Goal: Check status: Verify the current state of an ongoing process or item

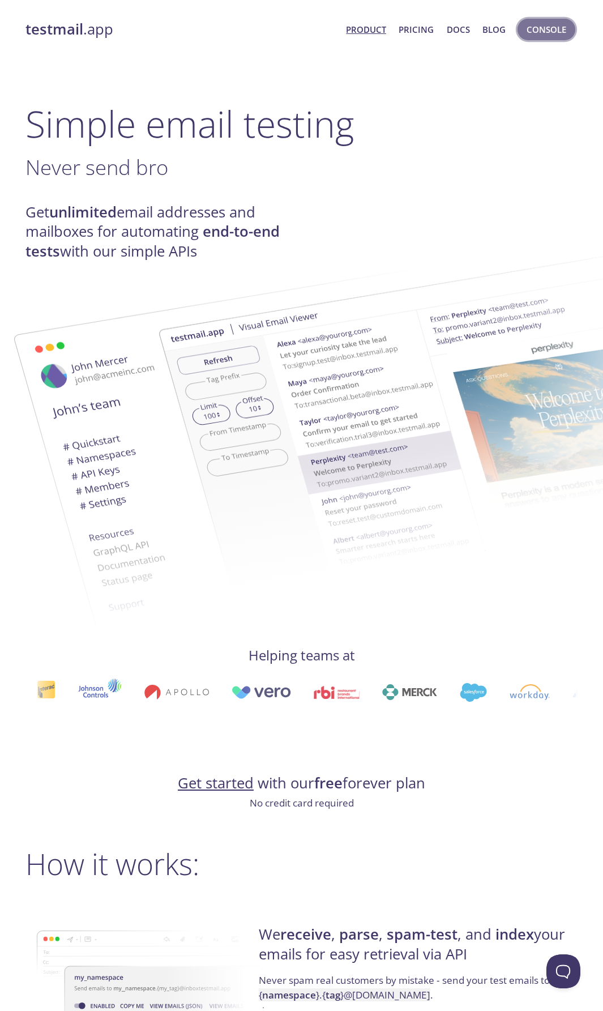
click at [541, 22] on span "Console" at bounding box center [547, 29] width 40 height 15
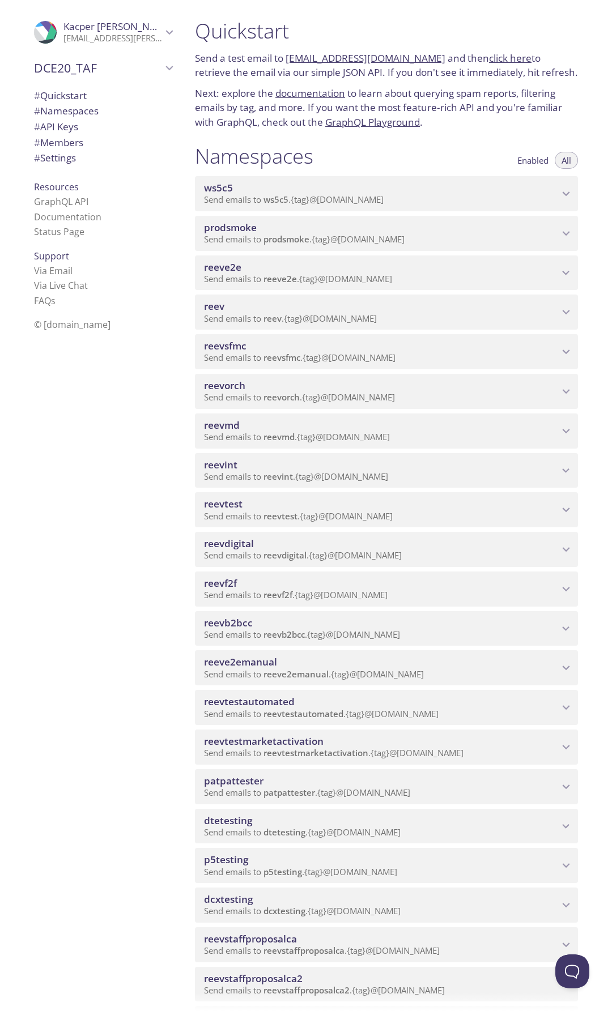
click at [377, 553] on span "Send emails to reevdigital . {tag} @[DOMAIN_NAME]" at bounding box center [303, 555] width 198 height 11
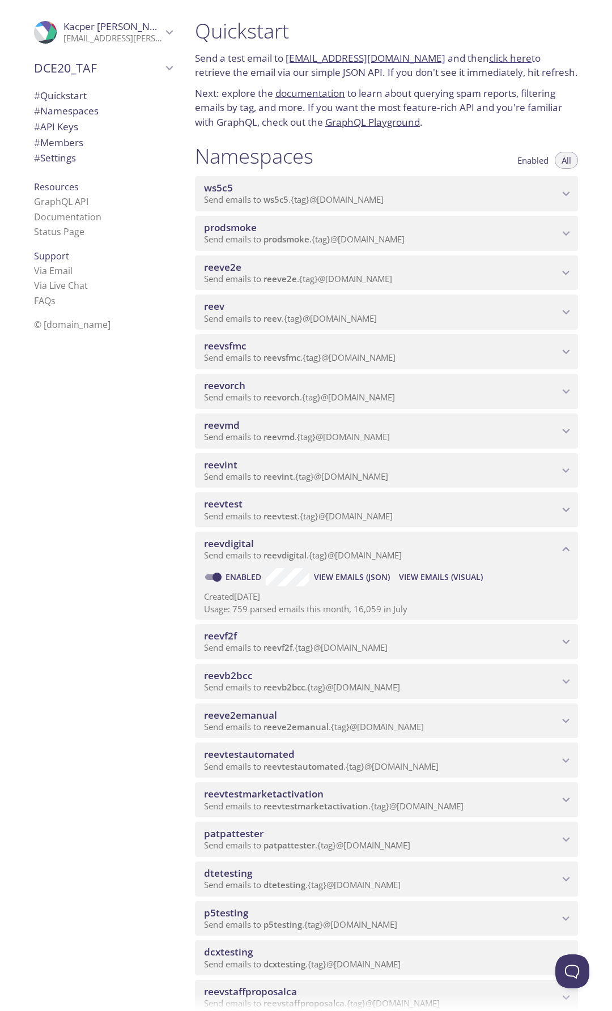
click at [423, 576] on span "View Emails (Visual)" at bounding box center [441, 578] width 84 height 14
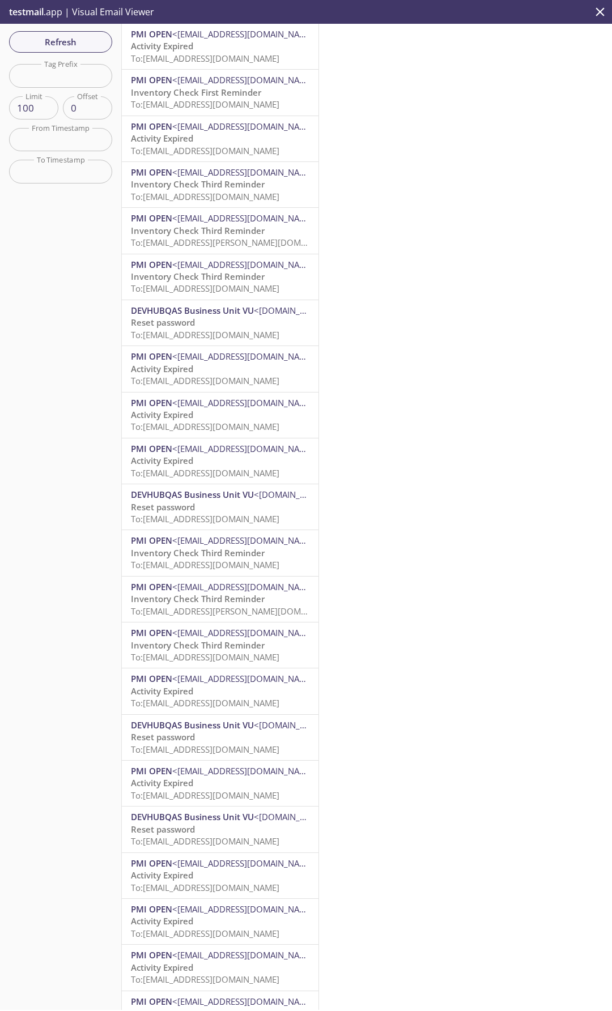
click at [59, 88] on div "Refresh Filters Tag Prefix Tag Prefix Limit 100 Limit Offset 0 Offset From Time…" at bounding box center [61, 517] width 122 height 987
click at [49, 75] on input "text" at bounding box center [60, 75] width 103 height 23
type input "naruto"
click at [65, 49] on span "Refresh" at bounding box center [60, 42] width 85 height 15
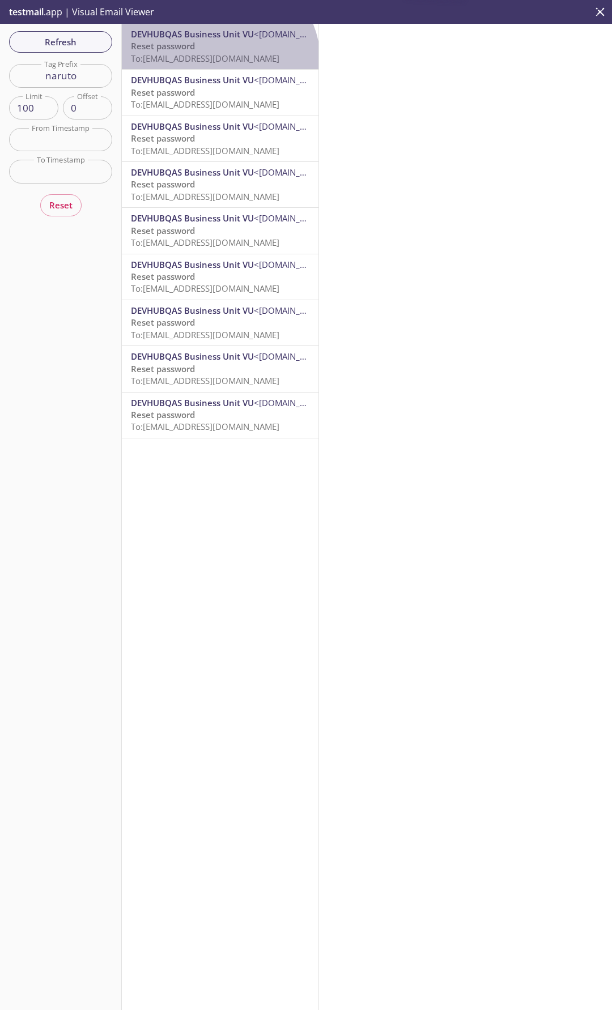
click at [217, 63] on span "To: [EMAIL_ADDRESS][DOMAIN_NAME]" at bounding box center [205, 58] width 148 height 11
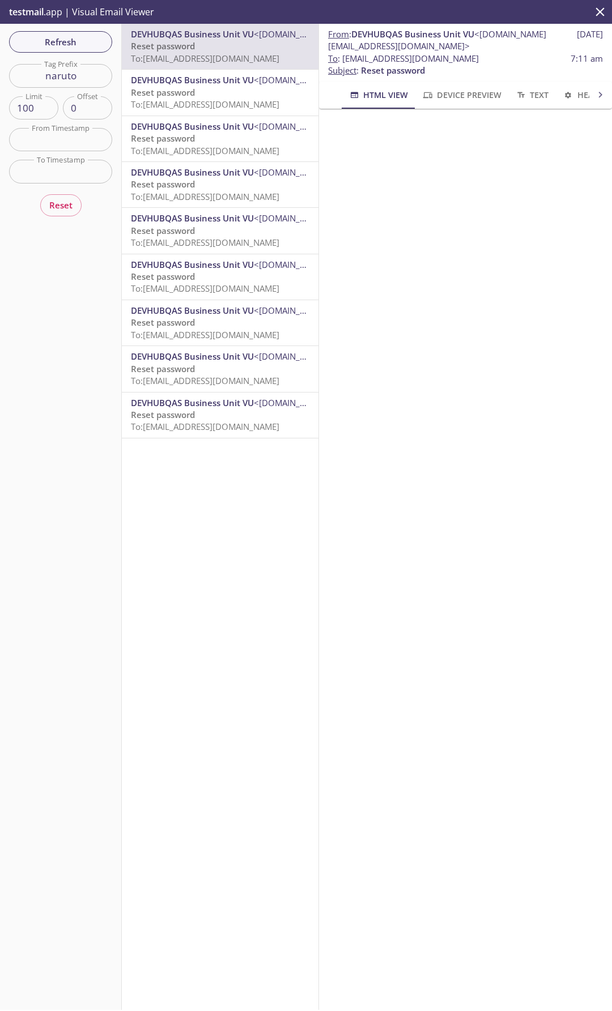
click at [419, 61] on span "To : [EMAIL_ADDRESS][DOMAIN_NAME]" at bounding box center [403, 59] width 151 height 12
click at [547, 59] on span "To : [EMAIL_ADDRESS][DOMAIN_NAME] 7:11 am" at bounding box center [465, 59] width 275 height 12
drag, startPoint x: 532, startPoint y: 58, endPoint x: 343, endPoint y: 58, distance: 188.7
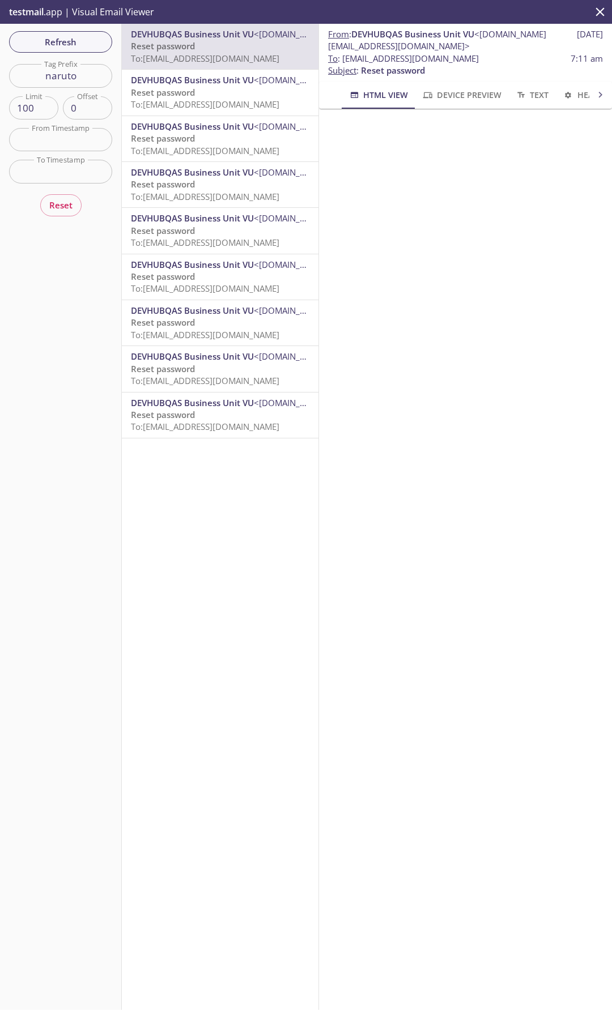
click at [343, 58] on span "To : [EMAIL_ADDRESS][DOMAIN_NAME] 7:11 am" at bounding box center [465, 59] width 275 height 12
copy span "[EMAIL_ADDRESS][DOMAIN_NAME]"
click at [88, 42] on span "Refresh" at bounding box center [60, 42] width 85 height 15
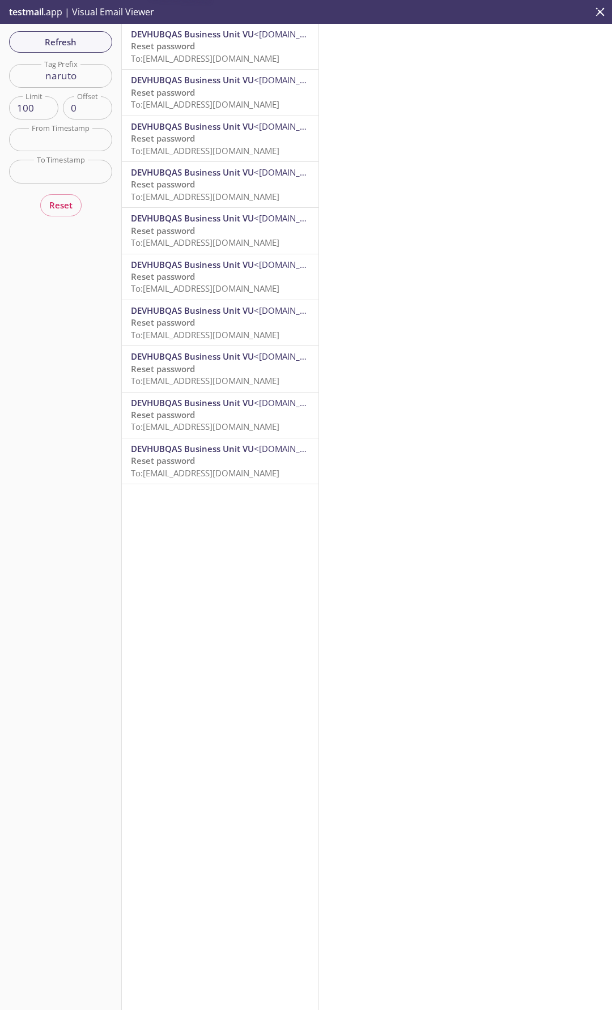
click at [198, 51] on p "Reset password To: [EMAIL_ADDRESS][DOMAIN_NAME]" at bounding box center [220, 52] width 178 height 24
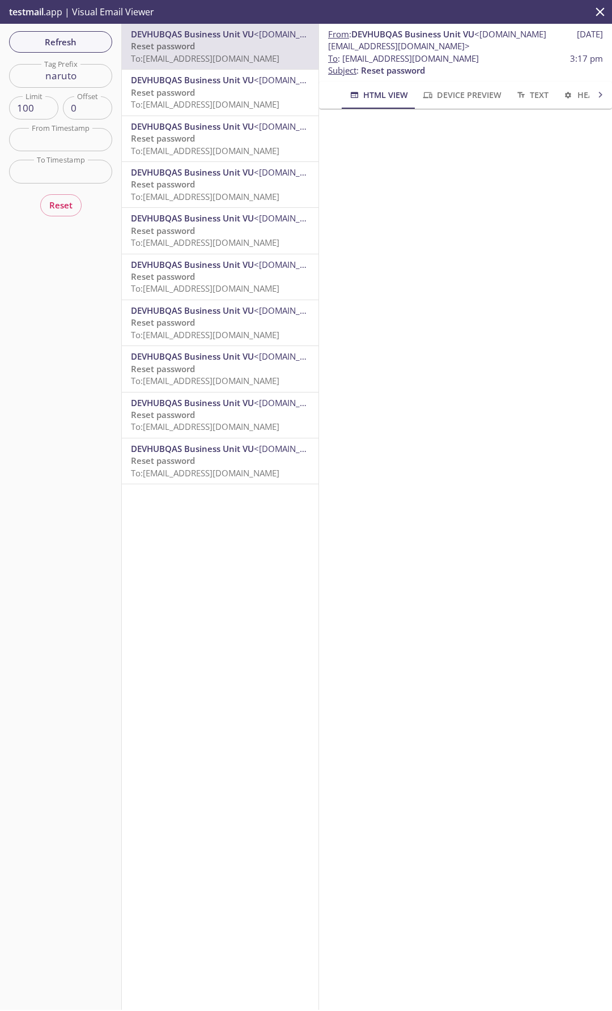
drag, startPoint x: 343, startPoint y: 60, endPoint x: 528, endPoint y: 62, distance: 184.7
click at [528, 62] on span "To : [EMAIL_ADDRESS][DOMAIN_NAME] 3:17 pm" at bounding box center [465, 59] width 275 height 12
copy span "[EMAIL_ADDRESS][DOMAIN_NAME]"
click at [61, 41] on span "Refresh" at bounding box center [60, 42] width 85 height 15
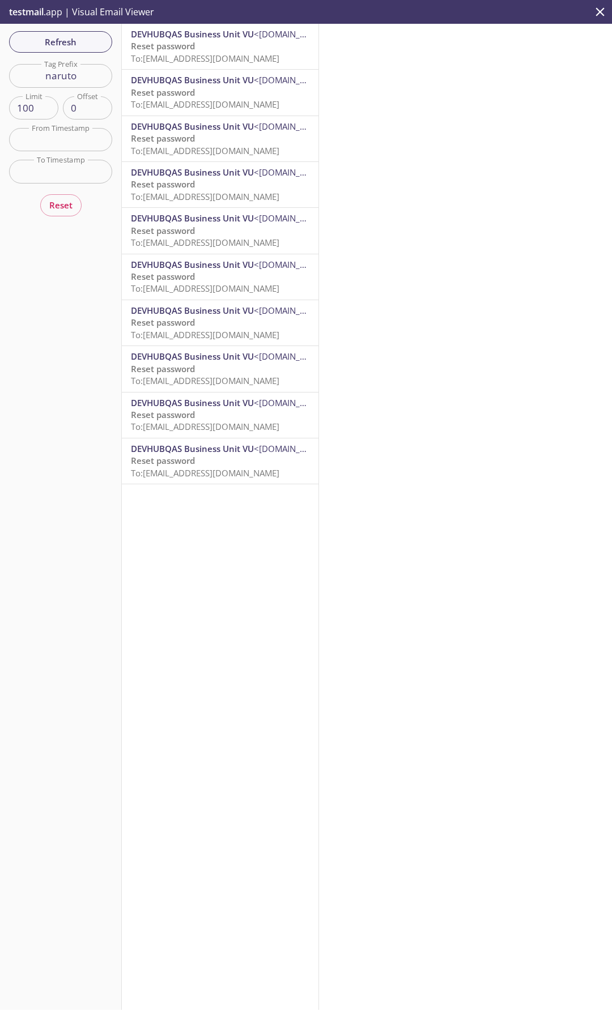
click at [170, 53] on span "To: [EMAIL_ADDRESS][DOMAIN_NAME]" at bounding box center [205, 58] width 148 height 11
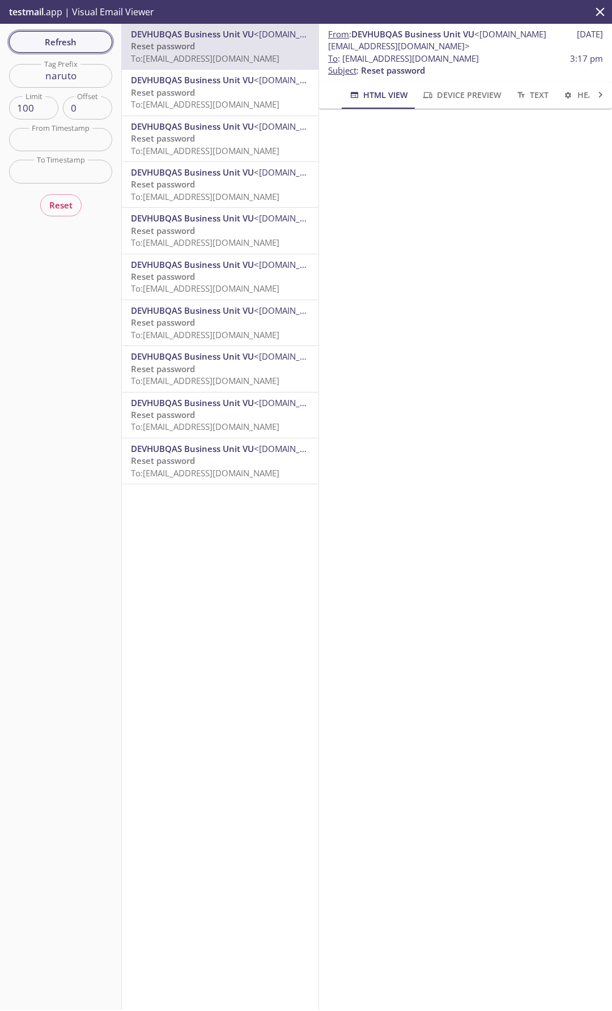
click at [40, 35] on span "Refresh" at bounding box center [60, 42] width 85 height 15
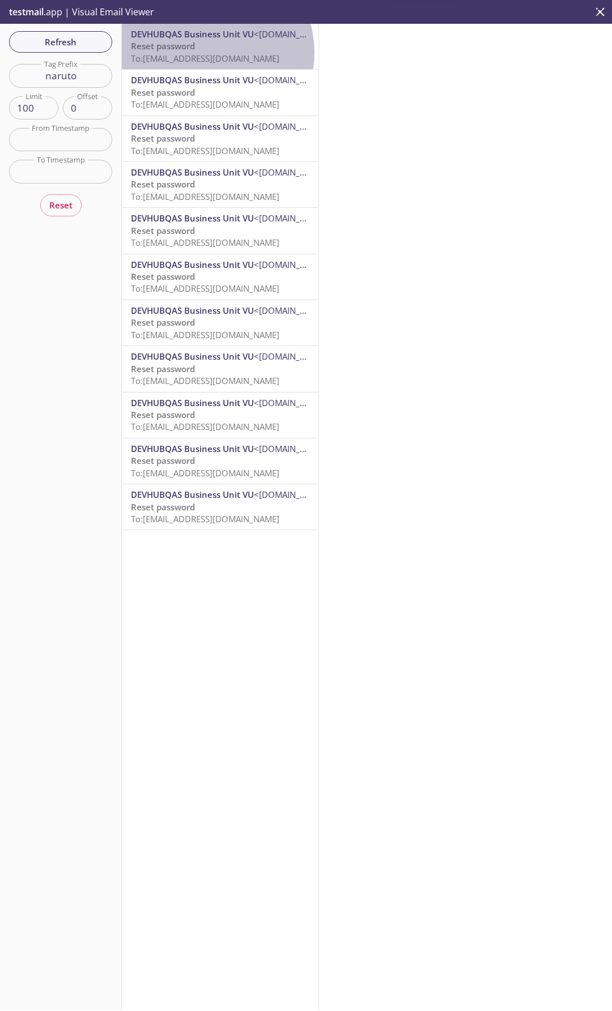
click at [212, 53] on span "To: [EMAIL_ADDRESS][DOMAIN_NAME]" at bounding box center [205, 58] width 148 height 11
